Goal: Task Accomplishment & Management: Complete application form

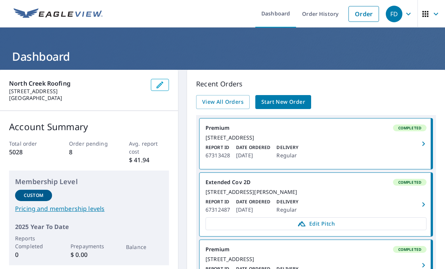
click at [285, 104] on span "Start New Order" at bounding box center [284, 101] width 44 height 9
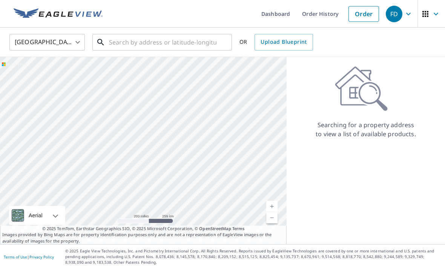
click at [166, 38] on input "text" at bounding box center [163, 42] width 108 height 21
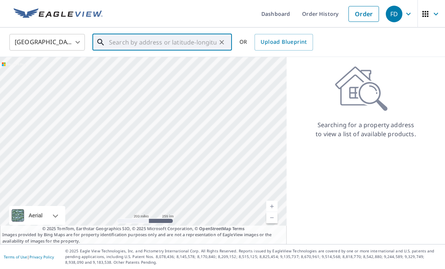
click at [144, 42] on input "text" at bounding box center [163, 42] width 108 height 21
paste input "[STREET_ADDRESS]"
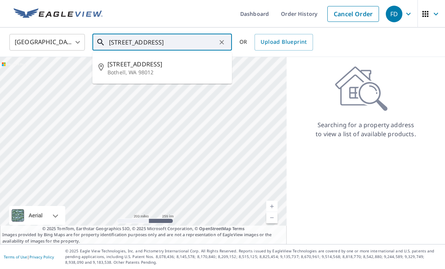
click at [135, 65] on span "[STREET_ADDRESS]" at bounding box center [167, 64] width 118 height 9
type input "[STREET_ADDRESS][PERSON_NAME]"
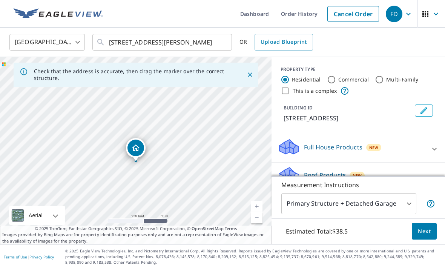
click at [426, 236] on span "Next" at bounding box center [424, 231] width 13 height 9
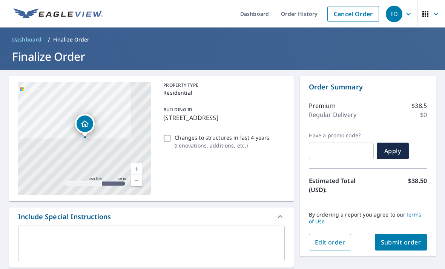
click at [412, 240] on span "Submit order" at bounding box center [401, 242] width 40 height 8
checkbox input "true"
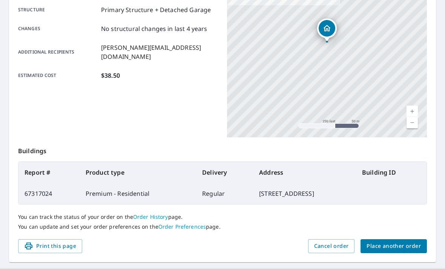
scroll to position [156, 0]
click at [397, 243] on span "Place another order" at bounding box center [394, 246] width 54 height 9
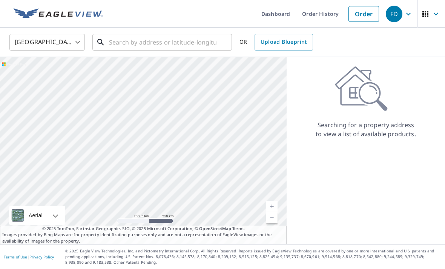
click at [134, 38] on input "text" at bounding box center [163, 42] width 108 height 21
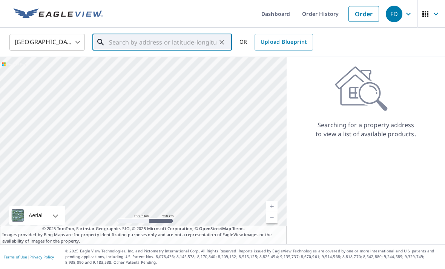
click at [136, 42] on input "text" at bounding box center [163, 42] width 108 height 21
paste input "[STREET_ADDRESS]"
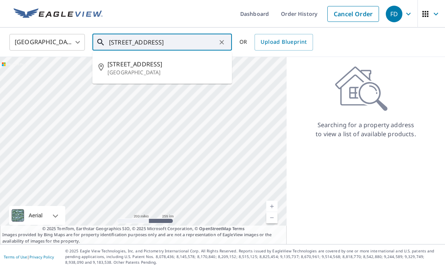
click at [144, 67] on span "[STREET_ADDRESS]" at bounding box center [167, 64] width 118 height 9
type input "[STREET_ADDRESS]"
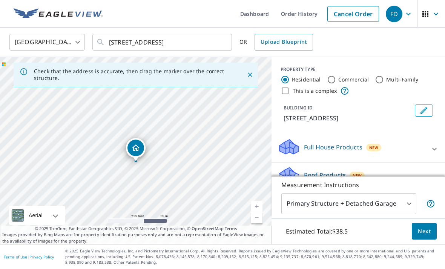
click at [427, 236] on span "Next" at bounding box center [424, 231] width 13 height 9
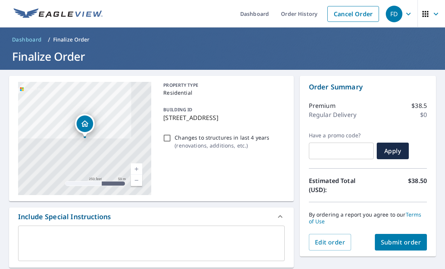
click at [410, 242] on span "Submit order" at bounding box center [401, 242] width 40 height 8
checkbox input "true"
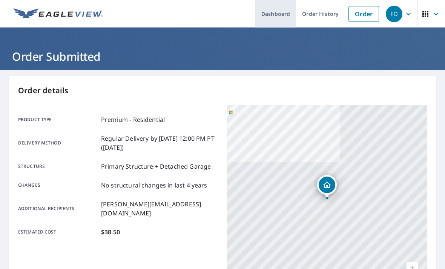
click at [281, 16] on link "Dashboard" at bounding box center [275, 14] width 41 height 28
